Goal: Contribute content: Contribute content

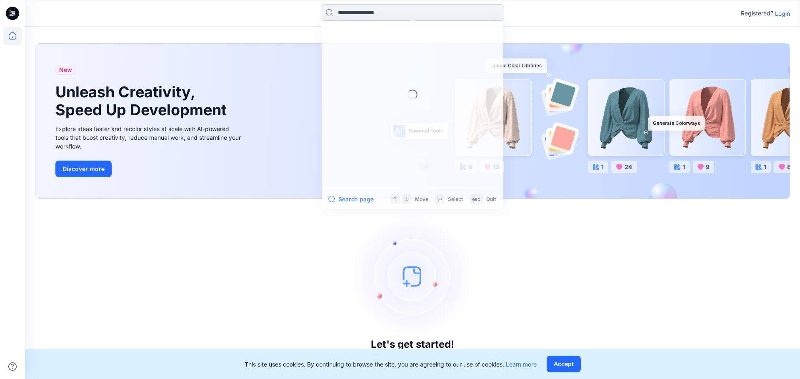
click at [374, 14] on input at bounding box center [412, 12] width 183 height 17
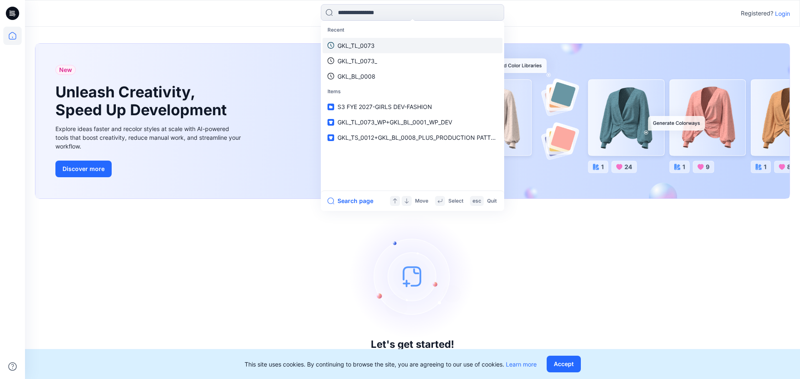
paste input "**********"
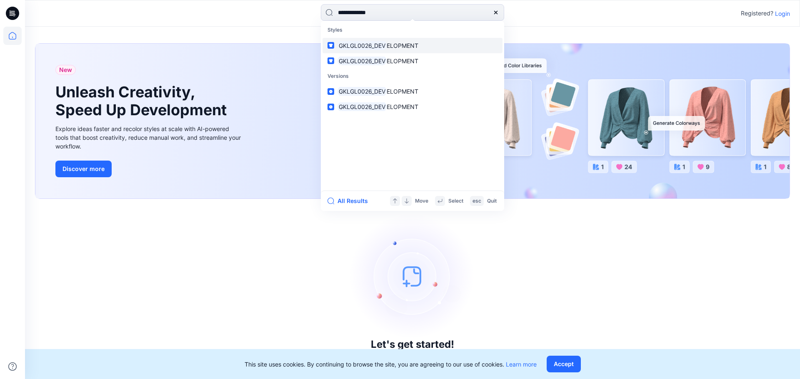
type input "**********"
click at [388, 46] on span "ELOPMENT" at bounding box center [402, 45] width 32 height 7
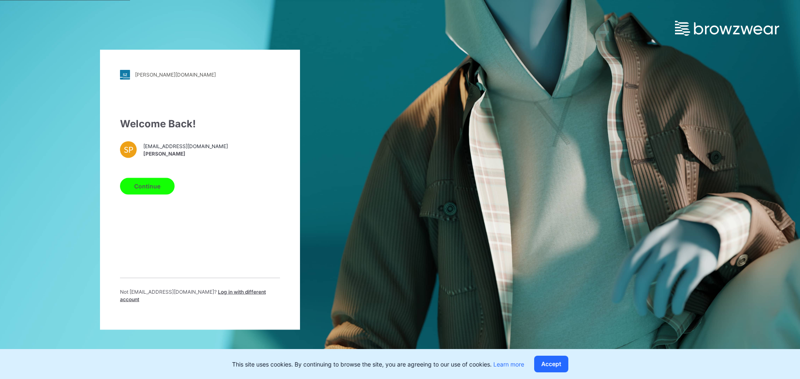
click at [147, 188] on button "Continue" at bounding box center [147, 186] width 55 height 17
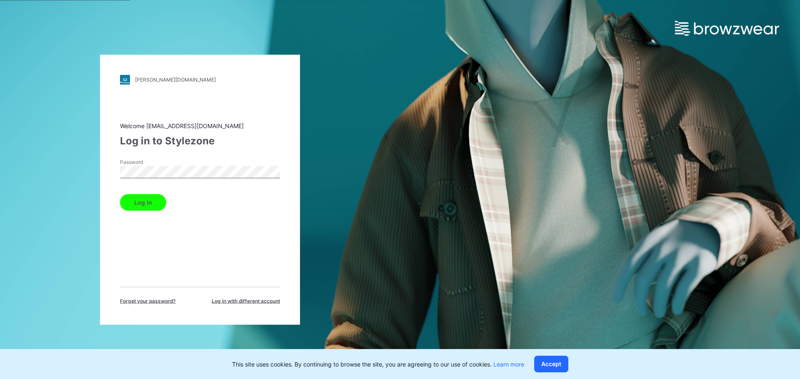
click at [148, 204] on button "Log in" at bounding box center [143, 202] width 46 height 17
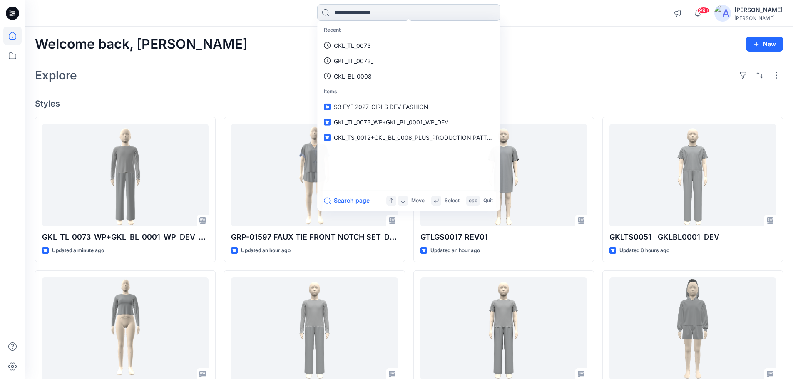
click at [369, 13] on input at bounding box center [408, 12] width 183 height 17
paste input "**********"
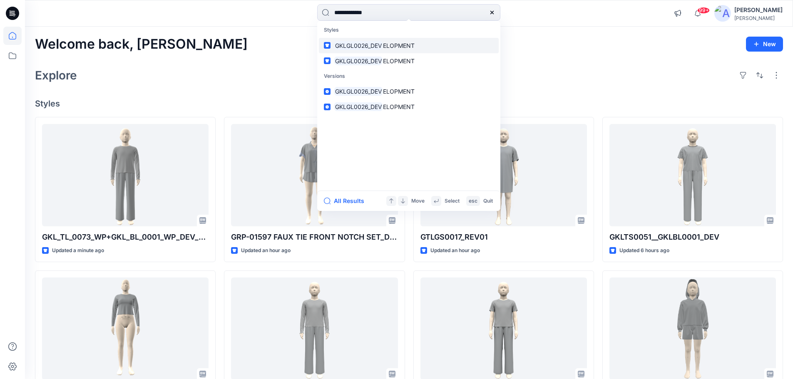
type input "**********"
click at [362, 46] on mark "GKLGL0026_DEV" at bounding box center [358, 46] width 49 height 10
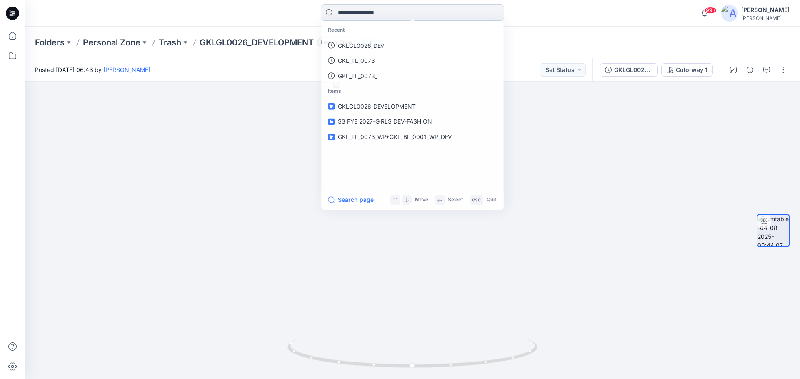
click at [369, 14] on input at bounding box center [412, 12] width 183 height 17
click at [358, 46] on p "GKLGL0026_DEV" at bounding box center [360, 45] width 47 height 9
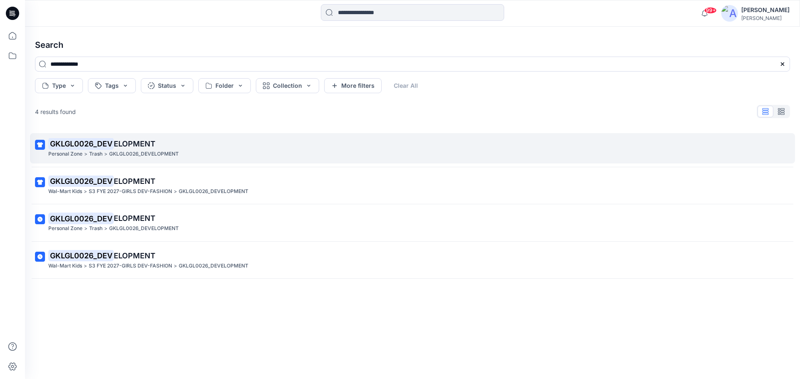
click at [125, 149] on p "GKLGL0026_DEV ELOPMENT" at bounding box center [411, 144] width 726 height 12
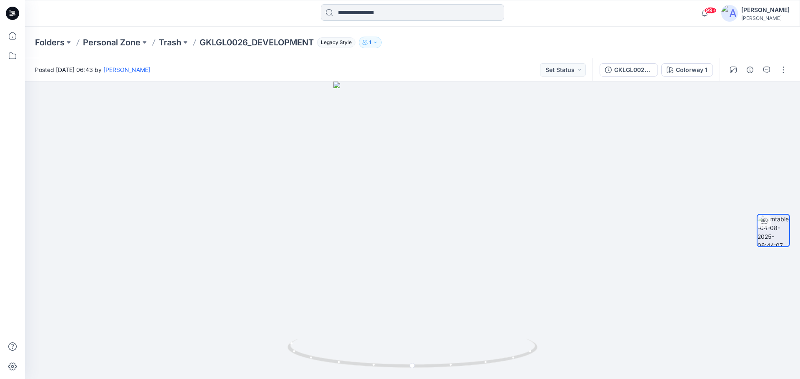
click at [358, 13] on input at bounding box center [412, 12] width 183 height 17
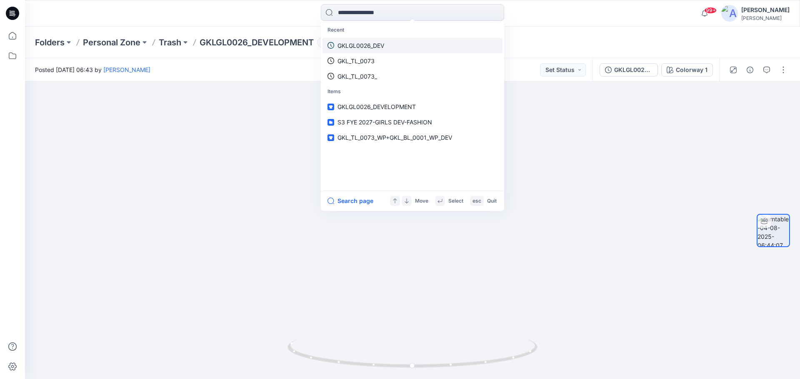
click at [364, 42] on p "GKLGL0026_DEV" at bounding box center [360, 45] width 47 height 9
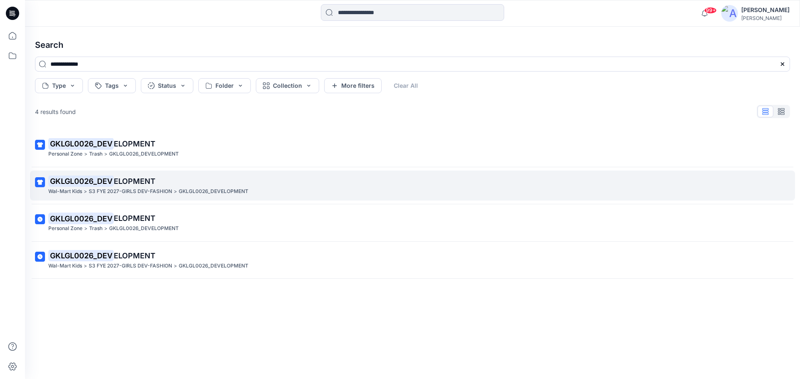
click at [85, 183] on mark "GKLGL0026_DEV" at bounding box center [80, 181] width 65 height 12
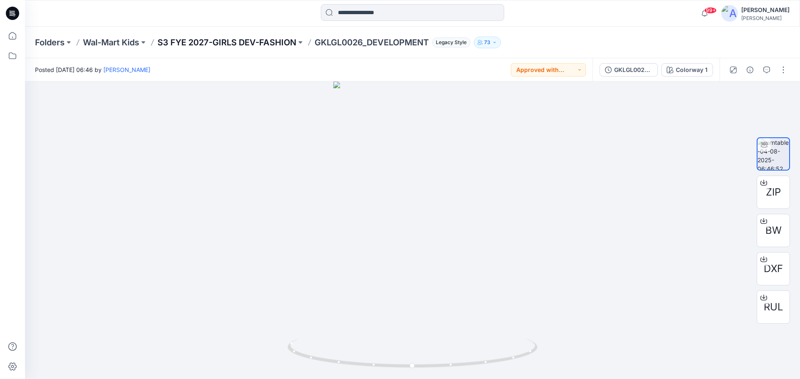
click at [200, 42] on p "S3 FYE 2027-GIRLS DEV-FASHION" at bounding box center [226, 43] width 139 height 12
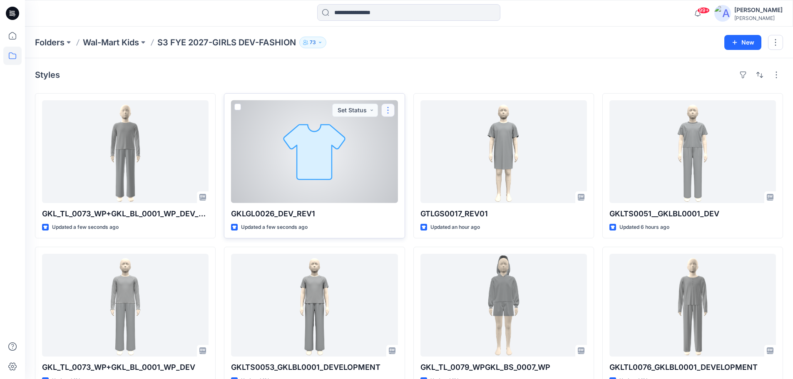
click at [388, 112] on button "button" at bounding box center [387, 110] width 13 height 13
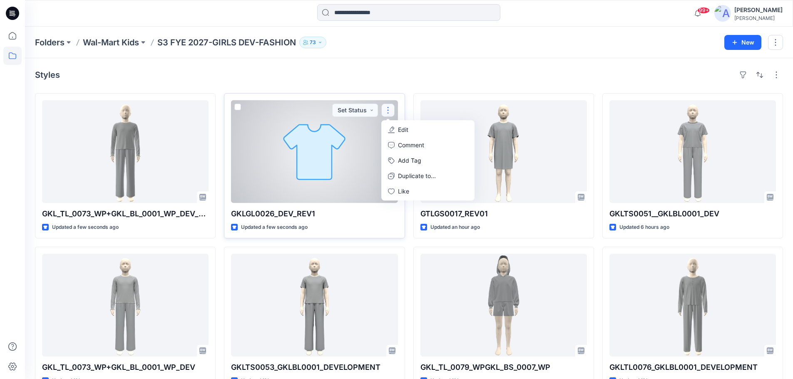
click at [401, 128] on p "Edit" at bounding box center [403, 129] width 10 height 9
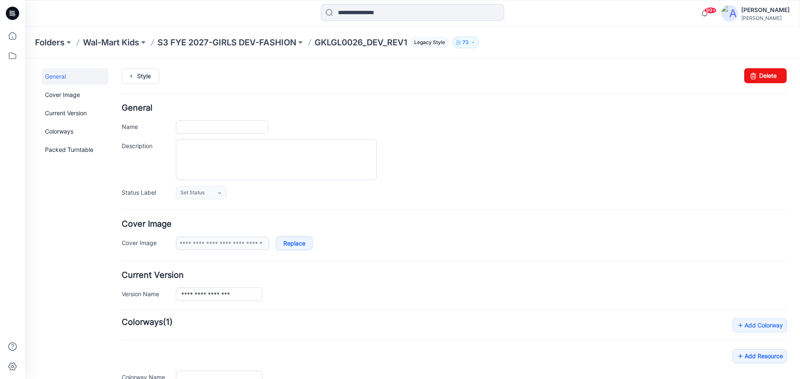
type input "**********"
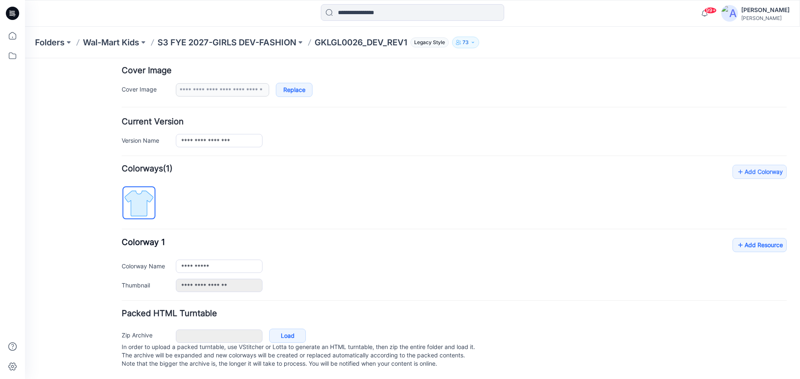
scroll to position [162, 0]
click at [752, 239] on link "Add Resource" at bounding box center [759, 245] width 54 height 14
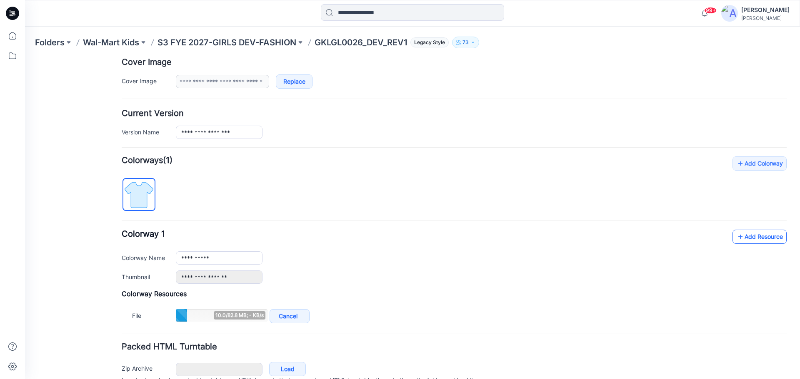
click at [743, 238] on link "Add Resource" at bounding box center [759, 237] width 54 height 14
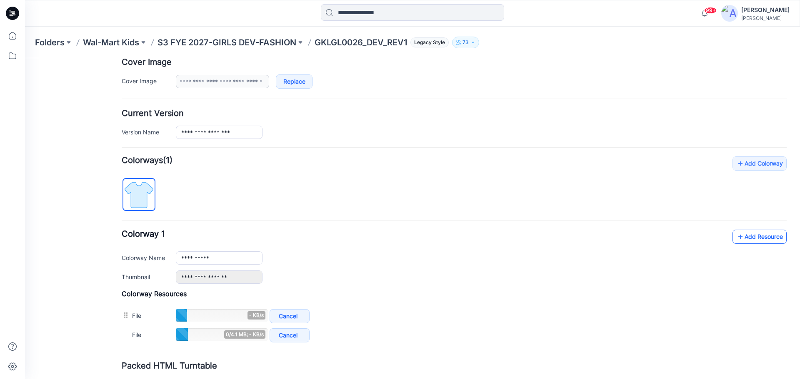
click at [740, 239] on link "Add Resource" at bounding box center [759, 237] width 54 height 14
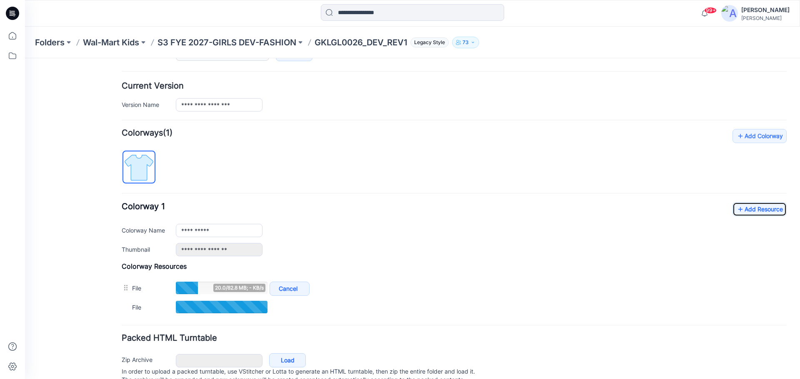
scroll to position [204, 0]
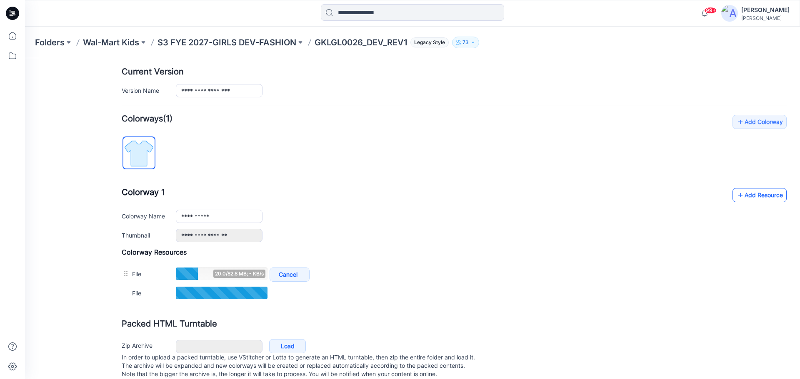
click at [746, 197] on link "Add Resource" at bounding box center [759, 195] width 54 height 14
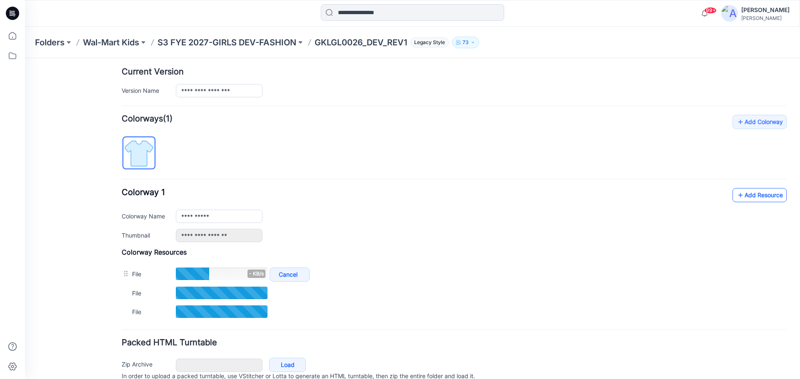
click at [756, 199] on link "Add Resource" at bounding box center [759, 195] width 54 height 14
click at [752, 195] on link "Add Resource" at bounding box center [759, 195] width 54 height 14
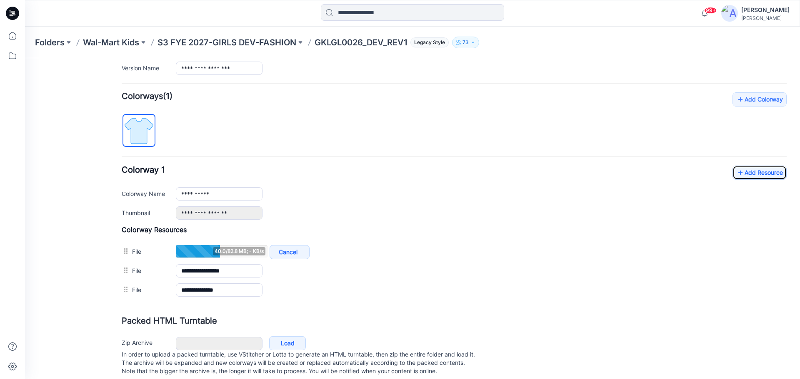
scroll to position [242, 0]
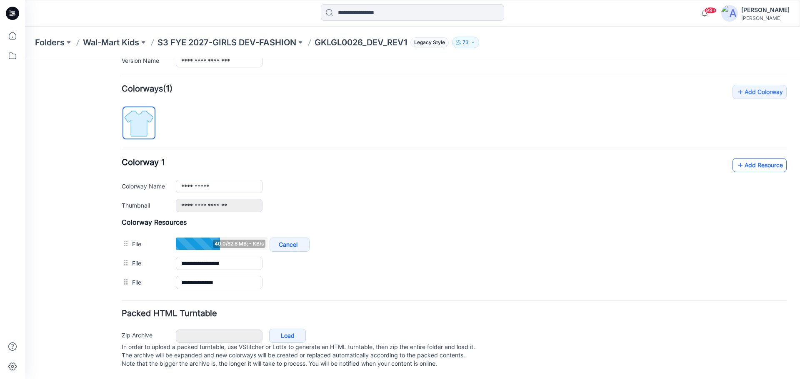
click at [750, 158] on link "Add Resource" at bounding box center [759, 165] width 54 height 14
